Goal: Information Seeking & Learning: Learn about a topic

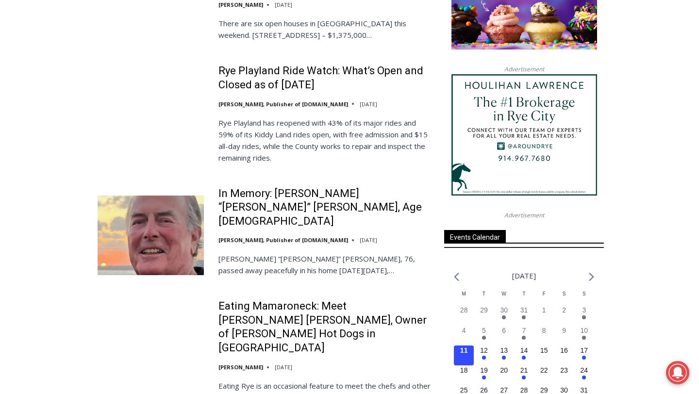
scroll to position [1170, 0]
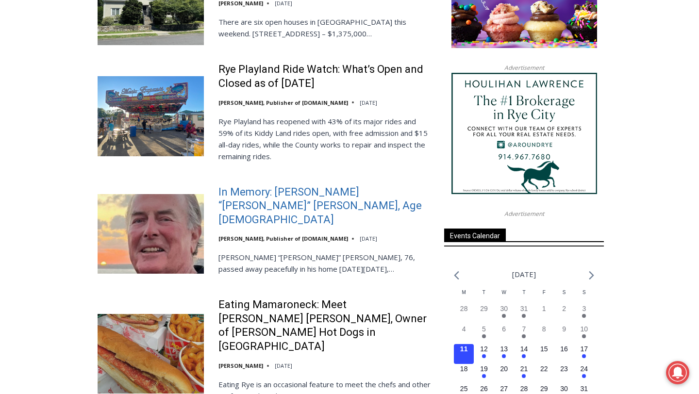
click at [245, 188] on link "In Memory: [PERSON_NAME] “[PERSON_NAME]” [PERSON_NAME], Age [DEMOGRAPHIC_DATA]" at bounding box center [325, 207] width 213 height 42
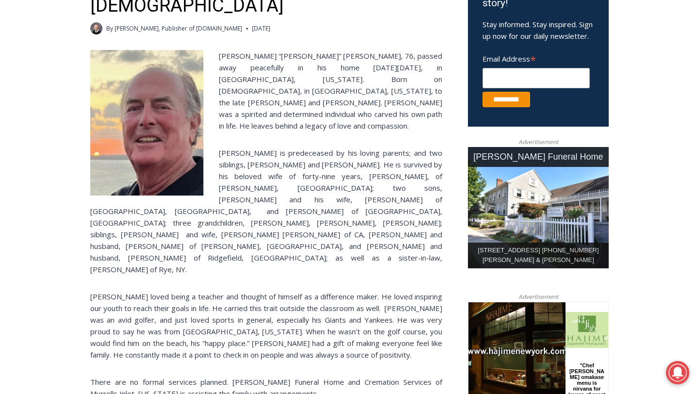
scroll to position [357, 0]
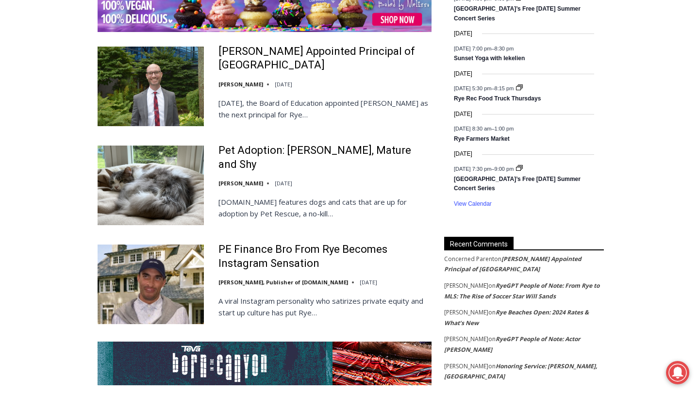
scroll to position [1647, 0]
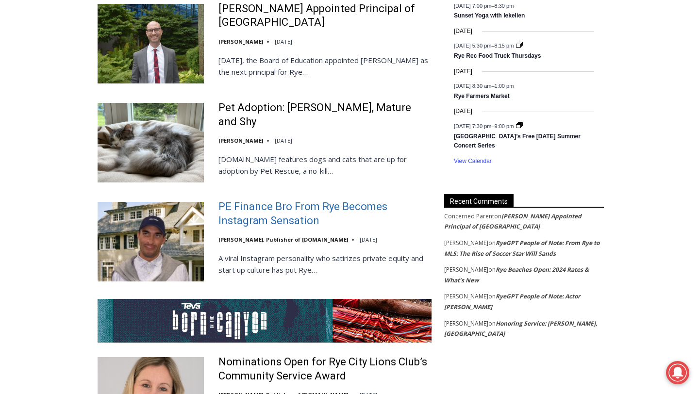
click at [247, 200] on link "PE Finance Bro From Rye Becomes Instagram Sensation" at bounding box center [325, 214] width 213 height 28
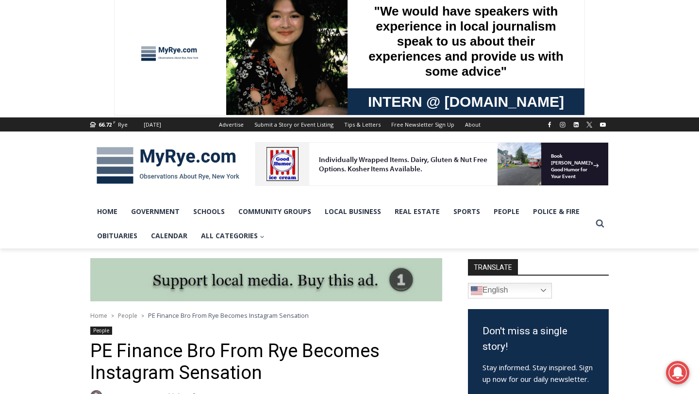
scroll to position [10, 0]
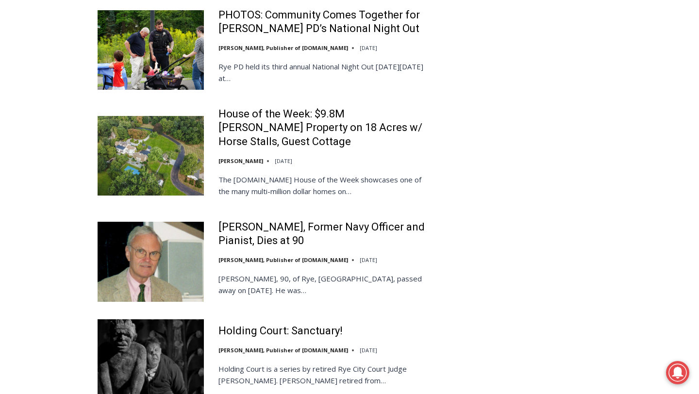
scroll to position [2195, 0]
